Goal: Navigation & Orientation: Find specific page/section

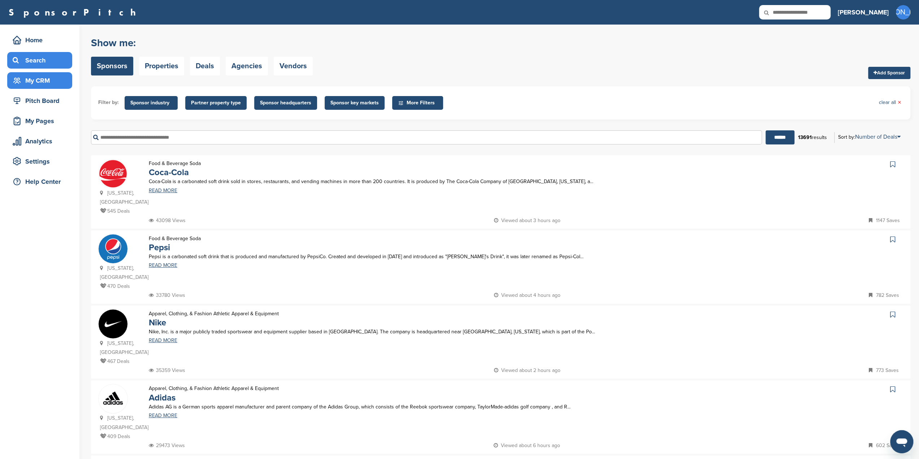
click at [33, 84] on div "My CRM" at bounding box center [41, 80] width 61 height 13
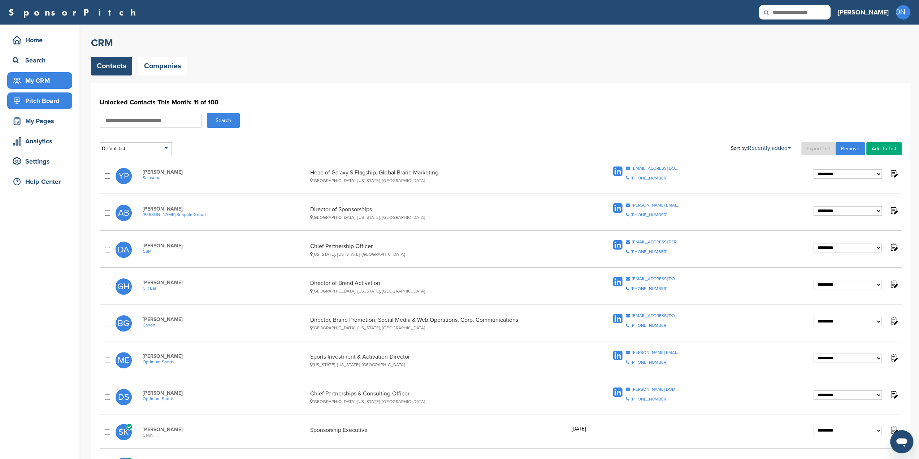
click at [44, 106] on div "Pitch Board" at bounding box center [41, 100] width 61 height 13
